Goal: Transaction & Acquisition: Book appointment/travel/reservation

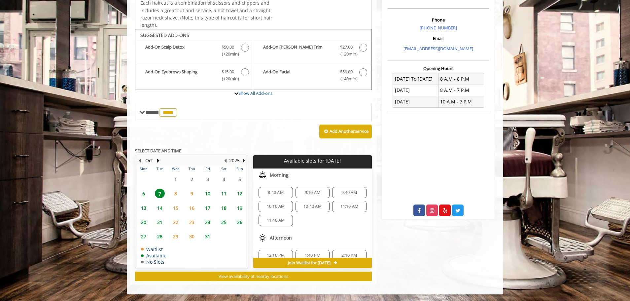
click at [145, 193] on span "6" at bounding box center [144, 194] width 10 height 10
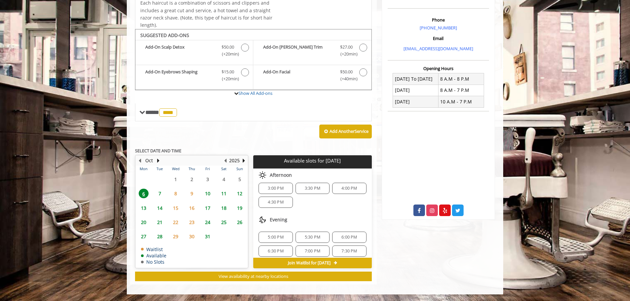
scroll to position [9, 0]
click at [159, 192] on span "7" at bounding box center [160, 194] width 10 height 10
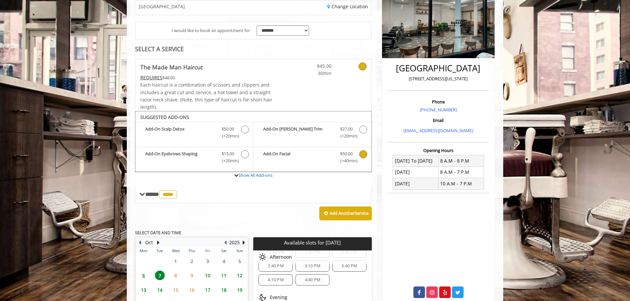
scroll to position [194, 0]
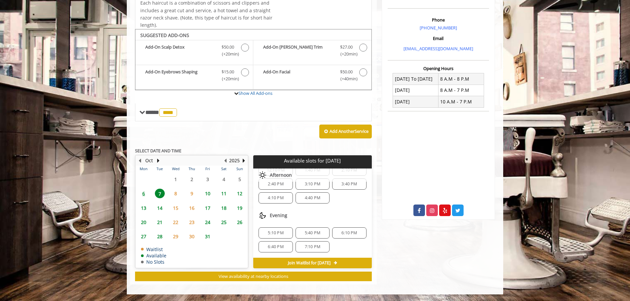
click at [143, 194] on span "6" at bounding box center [144, 194] width 10 height 10
click at [160, 193] on span "7" at bounding box center [160, 194] width 10 height 10
click at [147, 193] on span "6" at bounding box center [144, 194] width 10 height 10
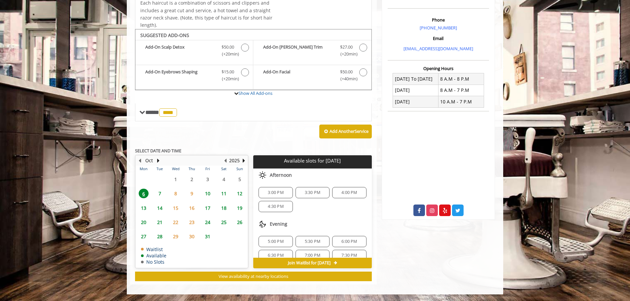
scroll to position [9, 0]
click at [161, 193] on span "7" at bounding box center [160, 194] width 10 height 10
click at [141, 192] on span "6" at bounding box center [144, 194] width 10 height 10
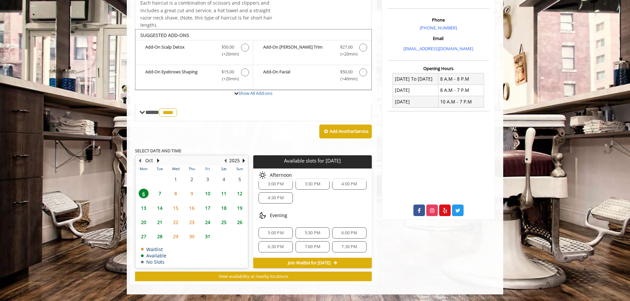
click at [159, 191] on span "7" at bounding box center [160, 194] width 10 height 10
click at [341, 232] on span "6:10 PM" at bounding box center [349, 232] width 16 height 5
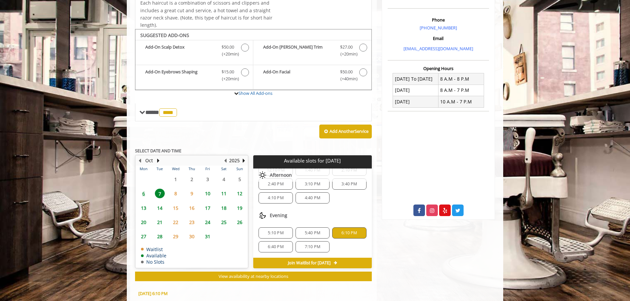
scroll to position [313, 0]
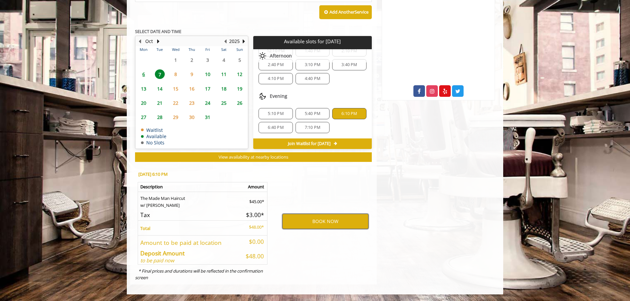
click at [325, 221] on button "BOOK NOW" at bounding box center [325, 221] width 86 height 15
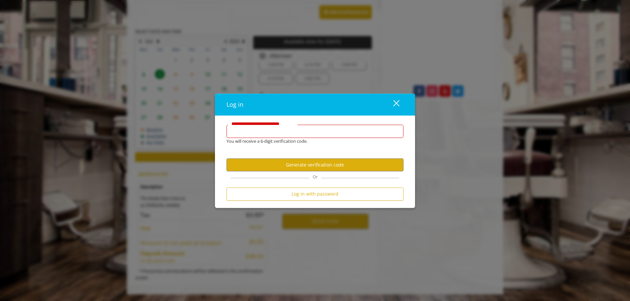
scroll to position [0, 0]
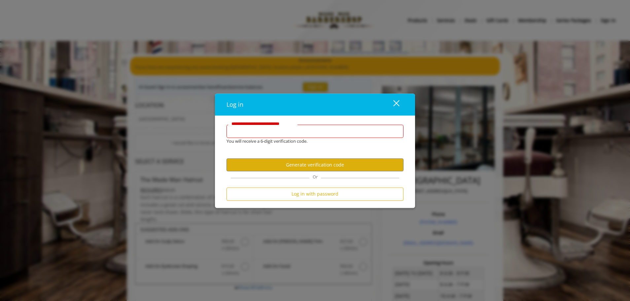
type input "**********"
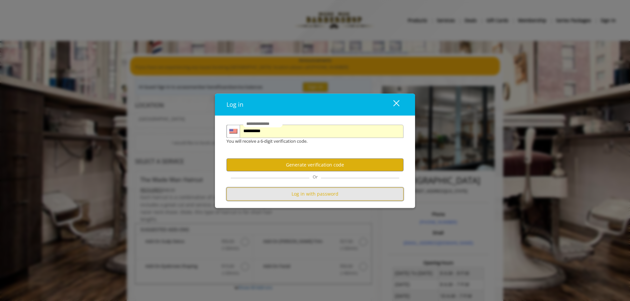
click at [325, 194] on button "Log in with password" at bounding box center [315, 194] width 177 height 13
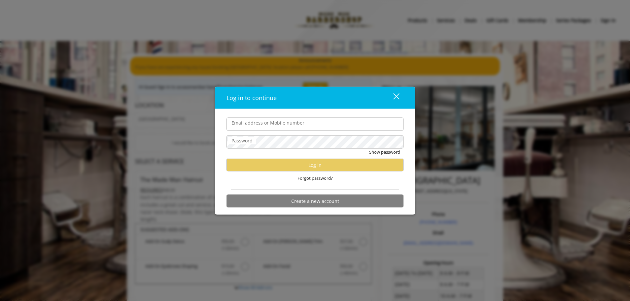
type input "**********"
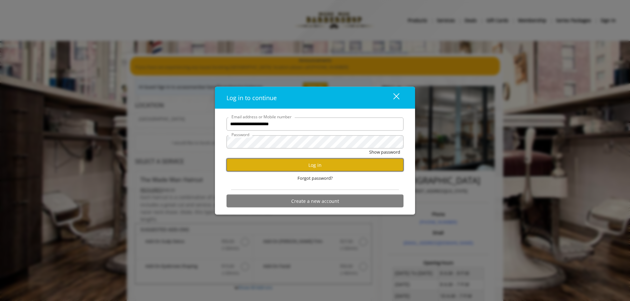
click at [345, 163] on button "Log in" at bounding box center [315, 164] width 177 height 13
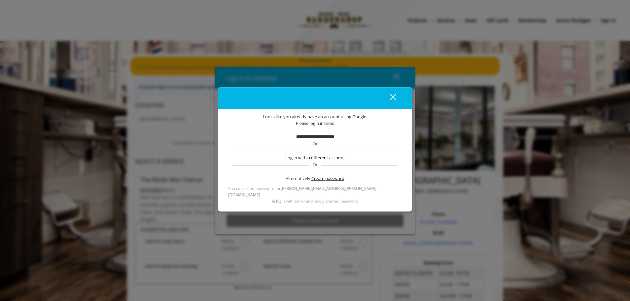
click at [332, 182] on span "Create password" at bounding box center [327, 178] width 33 height 7
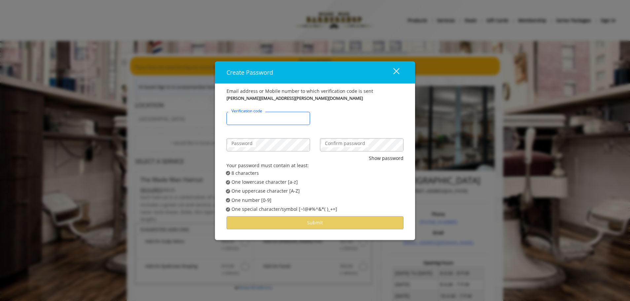
click at [280, 120] on input "Verification code" at bounding box center [269, 118] width 84 height 13
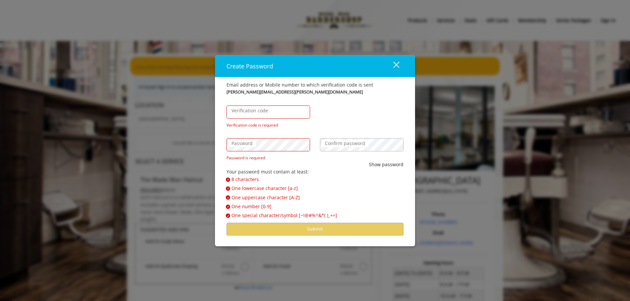
click at [275, 121] on div "Verification code Verification code is required" at bounding box center [268, 111] width 93 height 33
click at [402, 64] on button "close" at bounding box center [392, 66] width 22 height 14
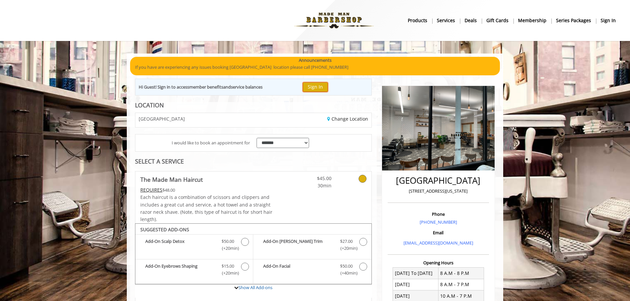
click at [324, 85] on button "Sign In" at bounding box center [315, 87] width 25 height 10
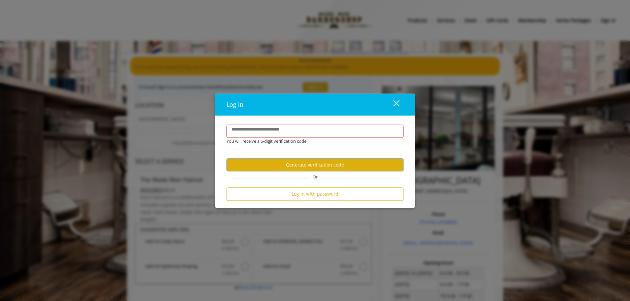
click at [318, 117] on div "**********" at bounding box center [315, 162] width 200 height 92
click at [324, 132] on input "**********" at bounding box center [315, 130] width 177 height 13
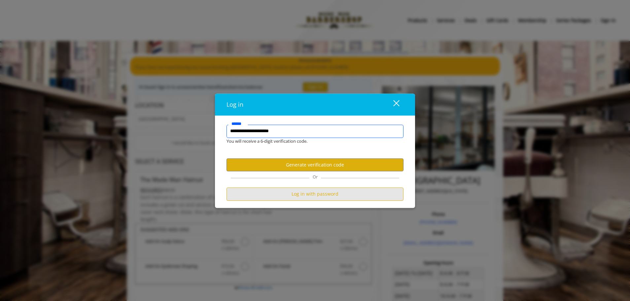
type input "**********"
click at [327, 193] on button "Log in with password" at bounding box center [315, 194] width 177 height 13
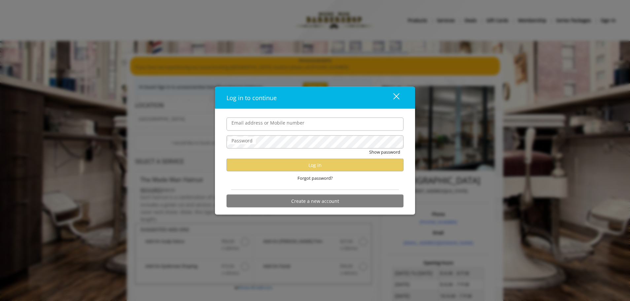
type input "**********"
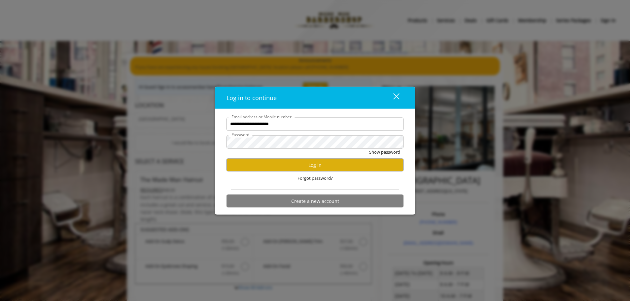
click at [398, 140] on span at bounding box center [399, 141] width 5 height 5
click at [317, 109] on div "**********" at bounding box center [315, 162] width 200 height 106
click at [295, 165] on button "Log in" at bounding box center [315, 164] width 177 height 13
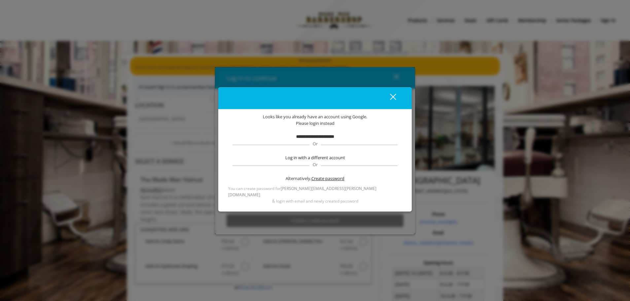
click at [330, 181] on span "Create password" at bounding box center [327, 178] width 33 height 7
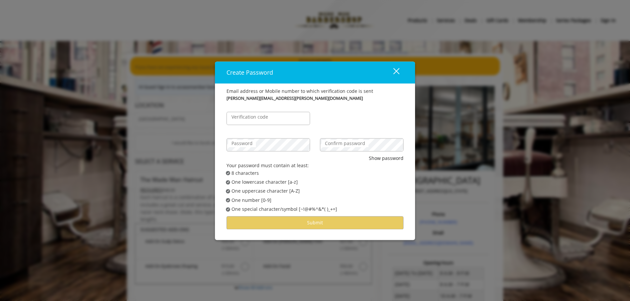
click at [260, 118] on label "Verification code" at bounding box center [249, 116] width 43 height 7
click at [260, 118] on input "Verification code" at bounding box center [269, 118] width 84 height 13
type input "*"
type input "******"
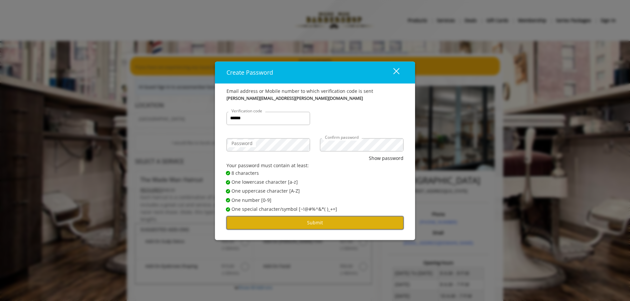
click at [362, 219] on button "Submit" at bounding box center [315, 222] width 177 height 13
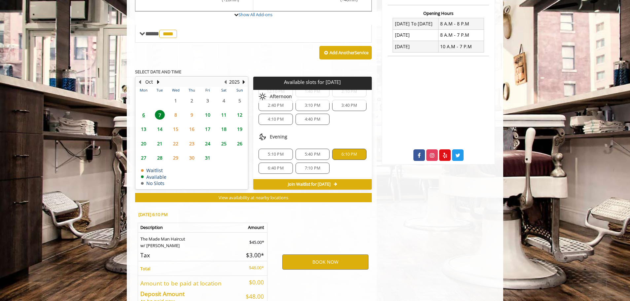
scroll to position [290, 0]
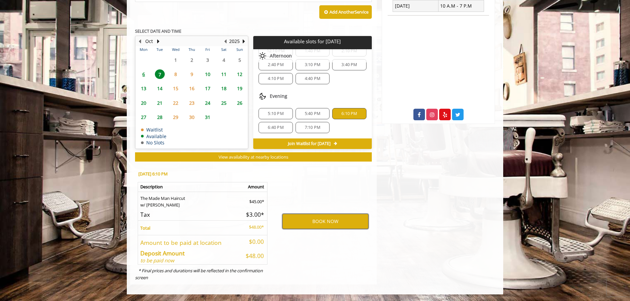
click at [354, 226] on button "BOOK NOW" at bounding box center [325, 221] width 86 height 15
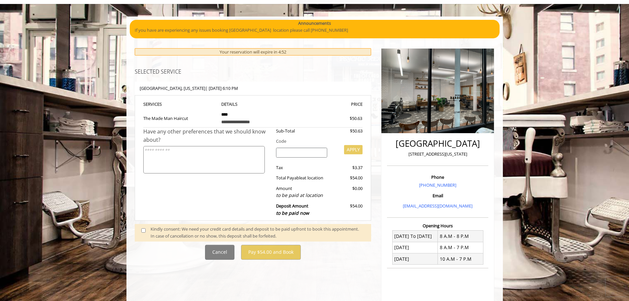
scroll to position [66, 0]
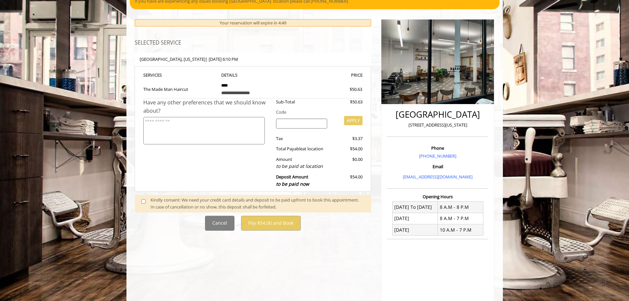
click at [147, 201] on span at bounding box center [145, 203] width 19 height 14
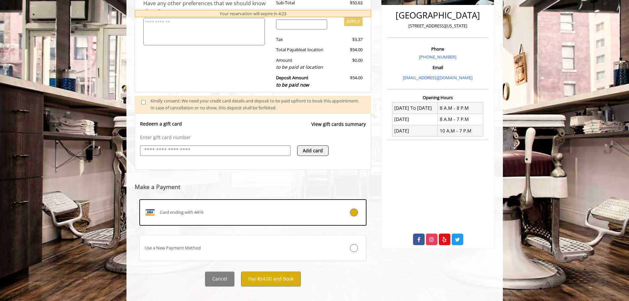
scroll to position [174, 0]
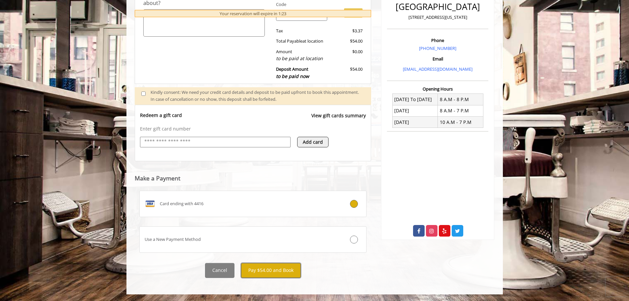
click at [280, 272] on button "Pay $54.00 and Book" at bounding box center [271, 270] width 60 height 15
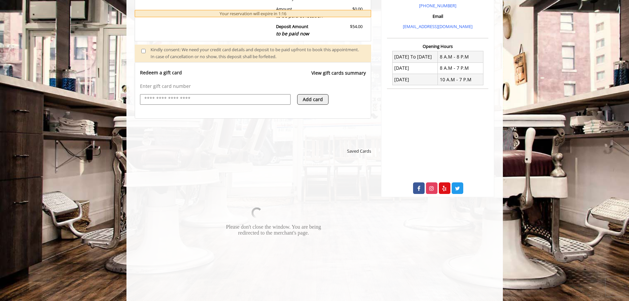
scroll to position [240, 0]
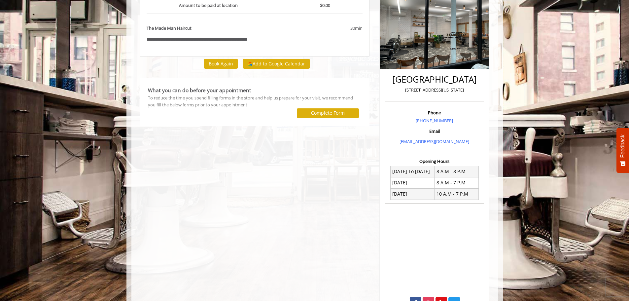
scroll to position [99, 0]
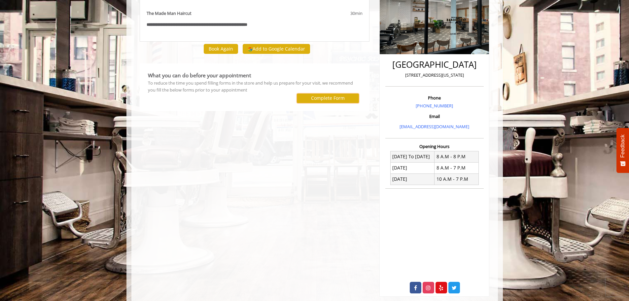
click at [335, 98] on label "Complete Form" at bounding box center [328, 97] width 34 height 5
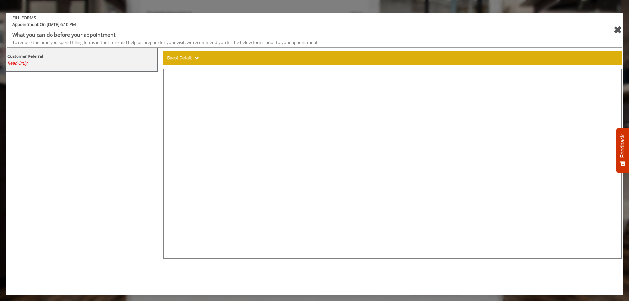
select select "***"
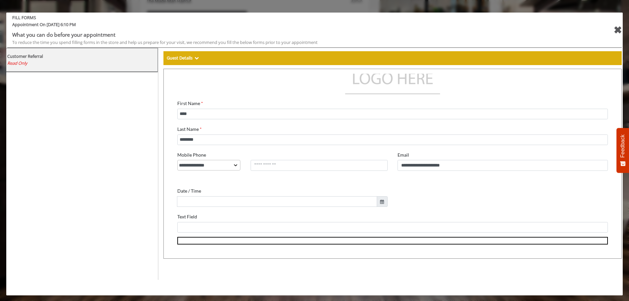
scroll to position [34, 0]
